Goal: Obtain resource: Obtain resource

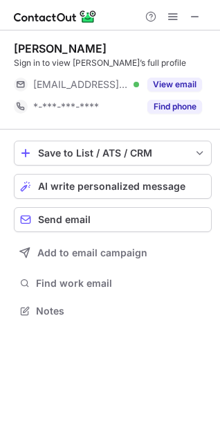
scroll to position [301, 220]
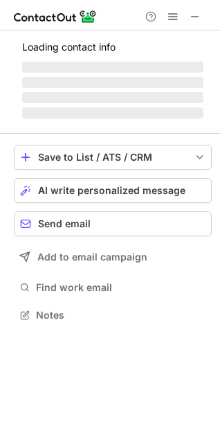
scroll to position [301, 220]
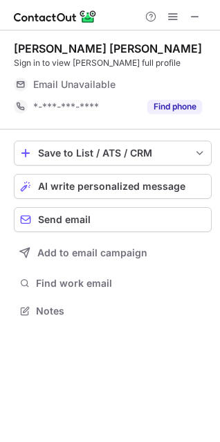
scroll to position [301, 220]
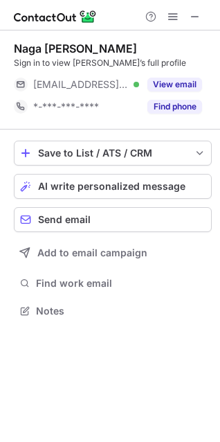
scroll to position [301, 220]
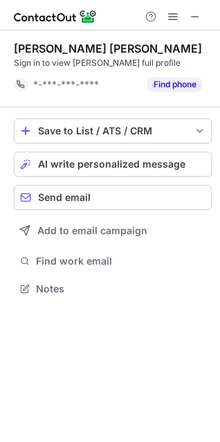
scroll to position [279, 220]
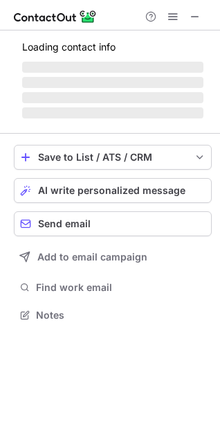
scroll to position [301, 220]
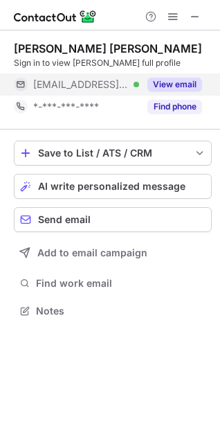
click at [165, 83] on button "View email" at bounding box center [174, 85] width 55 height 14
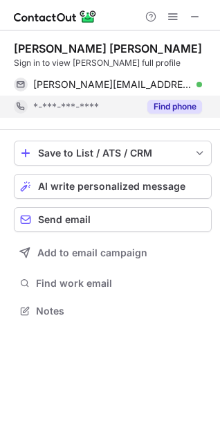
drag, startPoint x: 161, startPoint y: 106, endPoint x: 143, endPoint y: 135, distance: 34.2
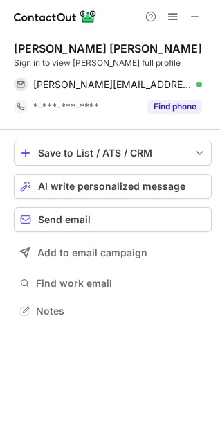
click at [161, 106] on button "Find phone" at bounding box center [174, 107] width 55 height 14
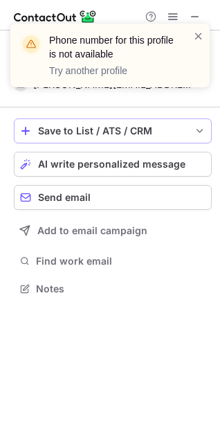
scroll to position [279, 220]
